Goal: Obtain resource: Download file/media

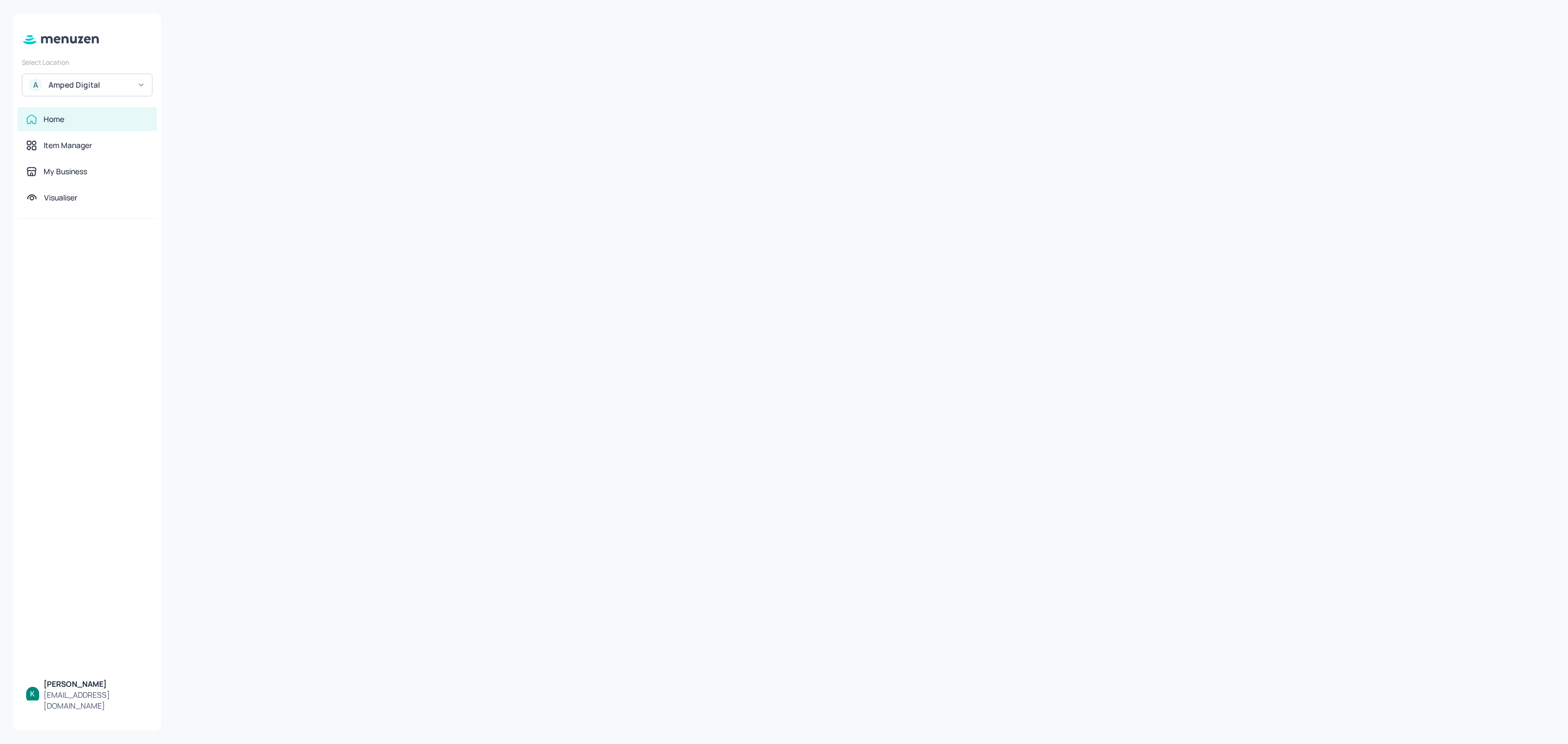
click at [96, 84] on div "Amped Digital" at bounding box center [89, 85] width 82 height 11
click at [88, 111] on div "Subway AU/[GEOGRAPHIC_DATA]" at bounding box center [96, 112] width 94 height 13
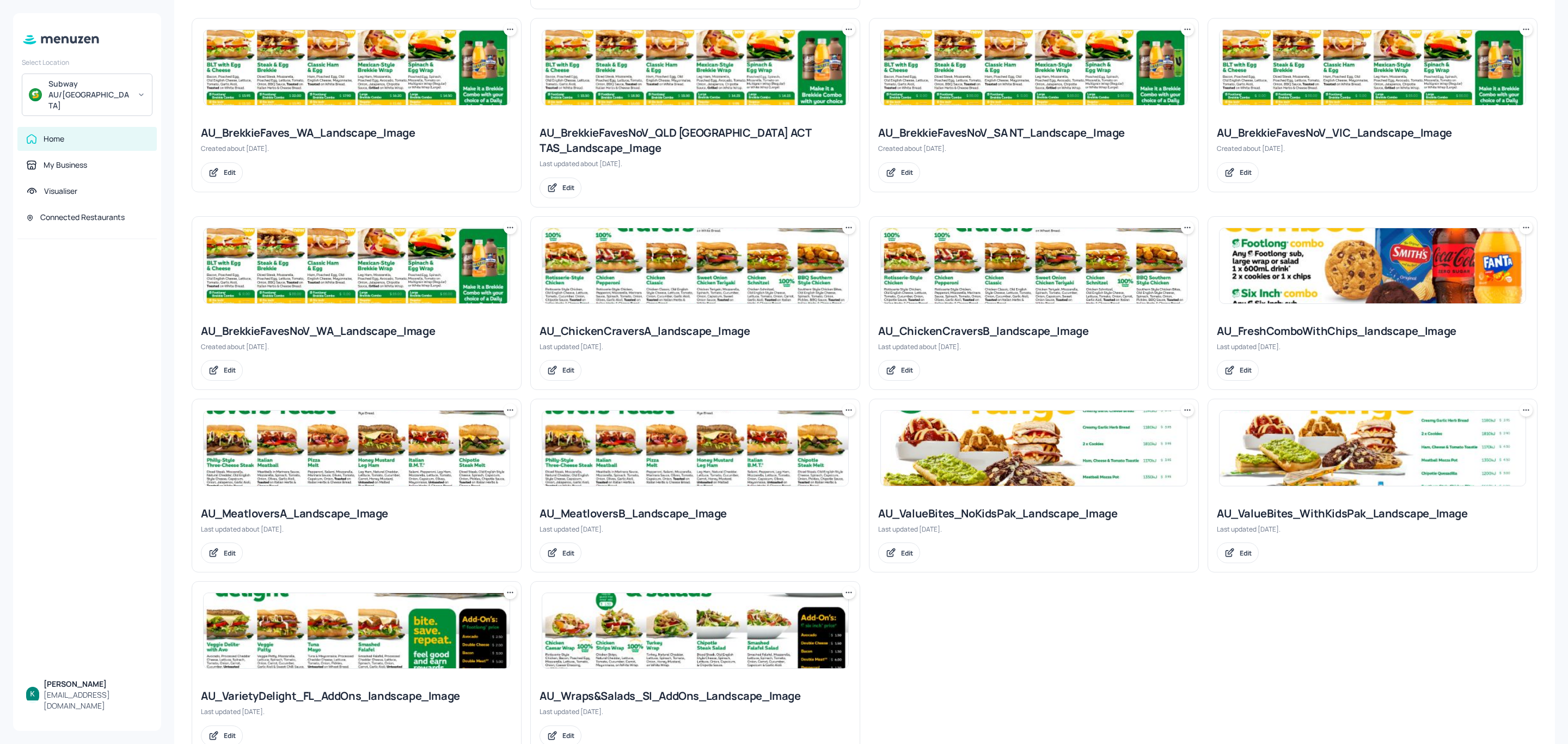
scroll to position [490, 0]
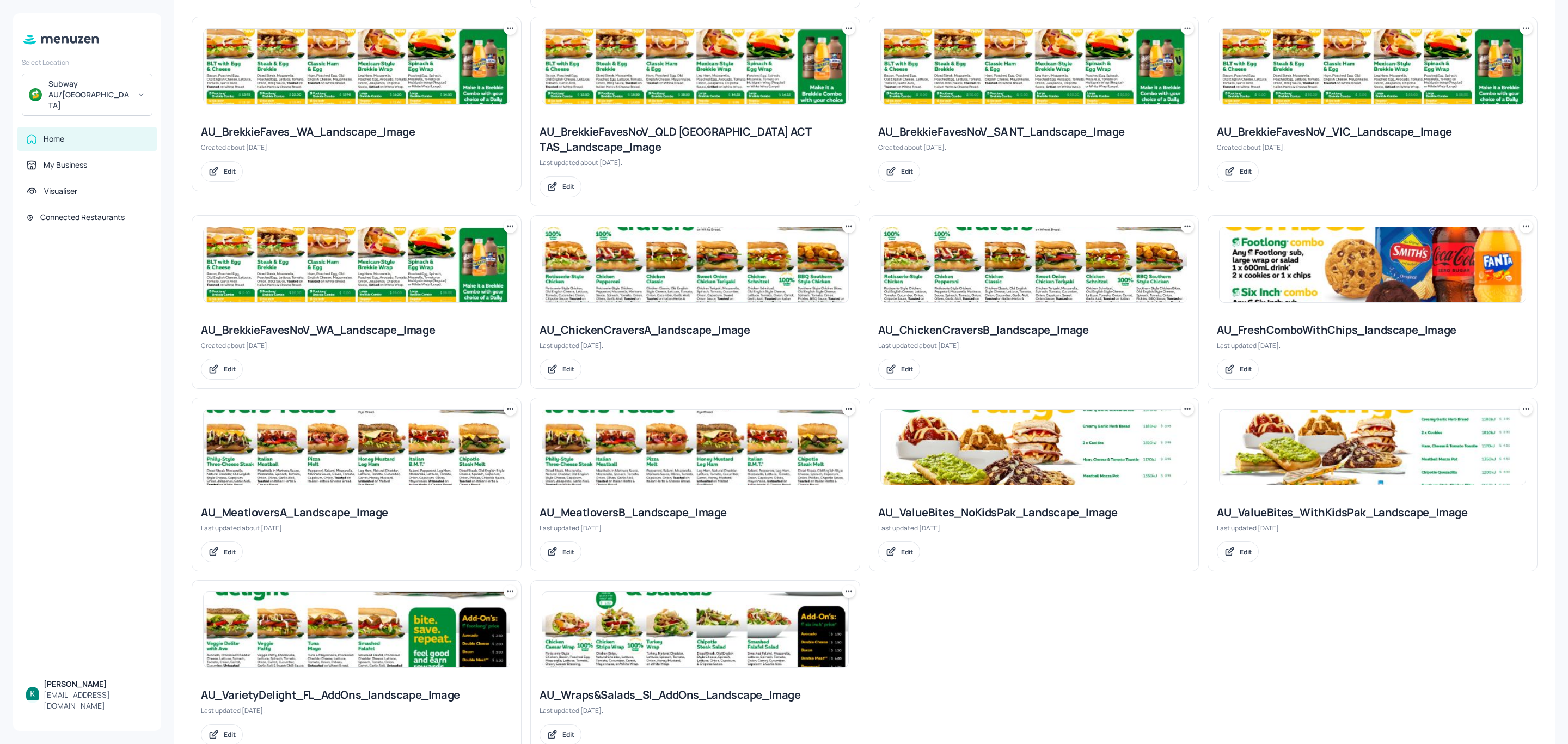
click at [686, 323] on div "AU_ChickenCraversA_landscape_Image" at bounding box center [695, 330] width 312 height 15
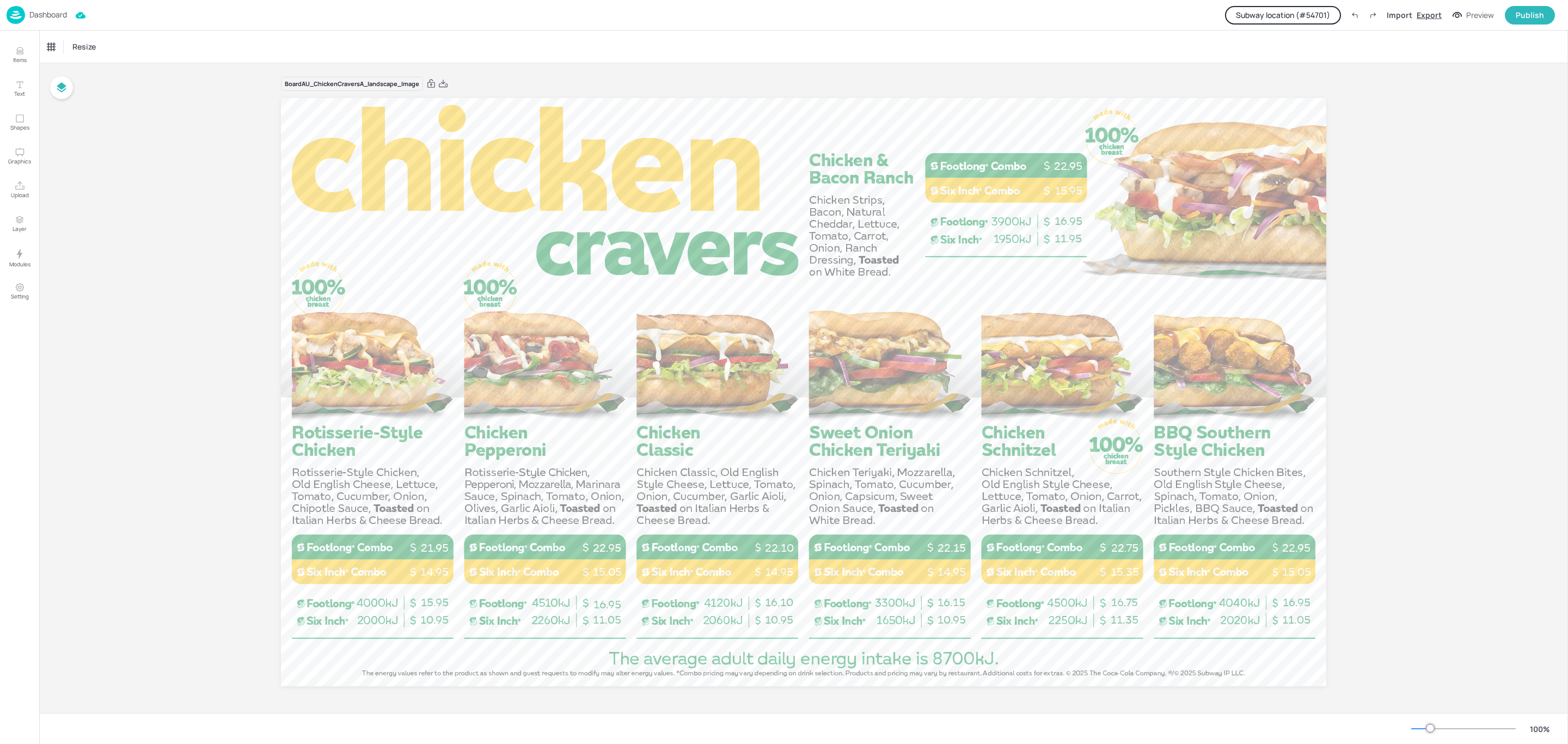
click at [1434, 15] on div "Export" at bounding box center [1429, 15] width 25 height 12
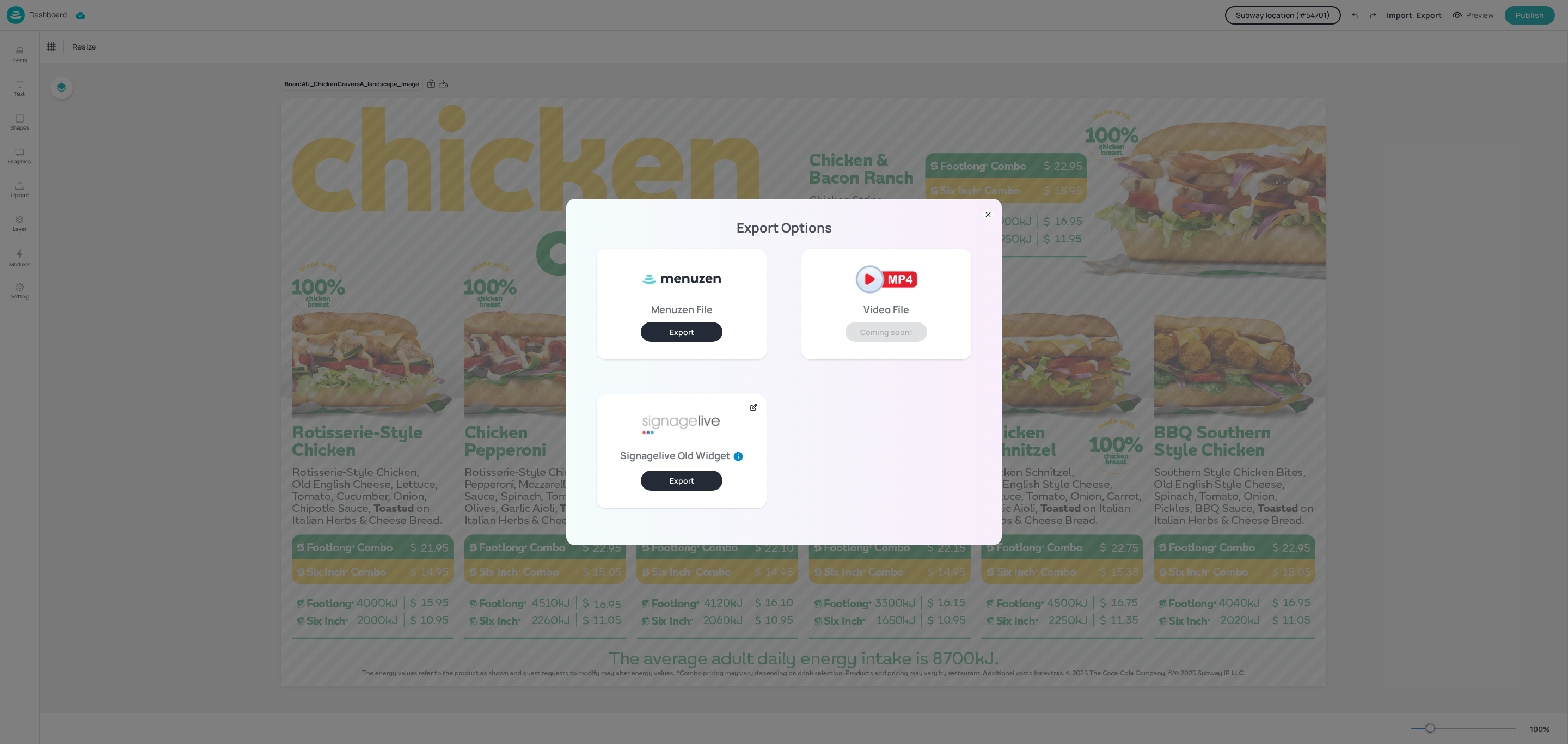
click at [694, 484] on button "Export" at bounding box center [682, 481] width 81 height 20
